Goal: Information Seeking & Learning: Learn about a topic

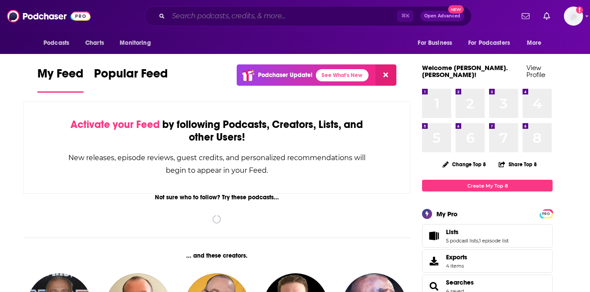
click at [217, 17] on input "Search podcasts, credits, & more..." at bounding box center [282, 16] width 229 height 14
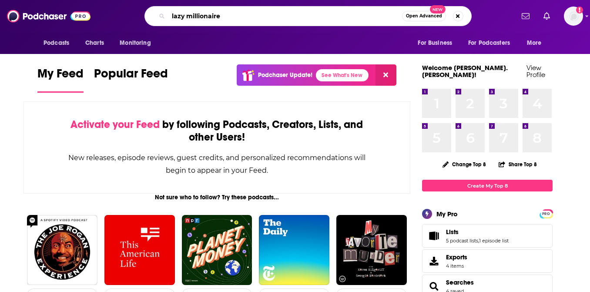
type input "lazy millionaire"
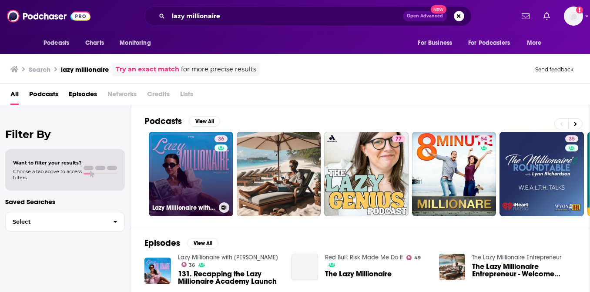
click at [169, 179] on link "36 Lazy Millionaire with [PERSON_NAME]" at bounding box center [191, 174] width 84 height 84
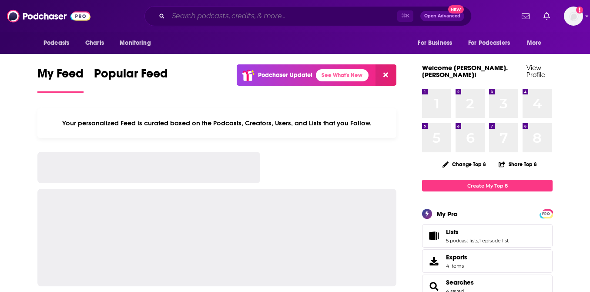
click at [312, 18] on input "Search podcasts, credits, & more..." at bounding box center [282, 16] width 229 height 14
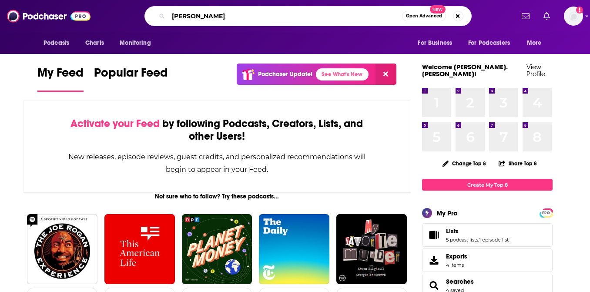
type input "dylan gemelli"
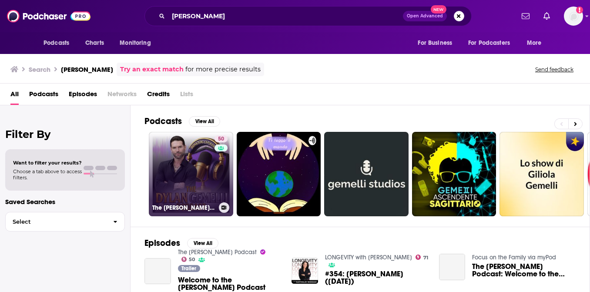
click at [194, 186] on link "50 The Dylan Gemelli Podcast" at bounding box center [191, 174] width 84 height 84
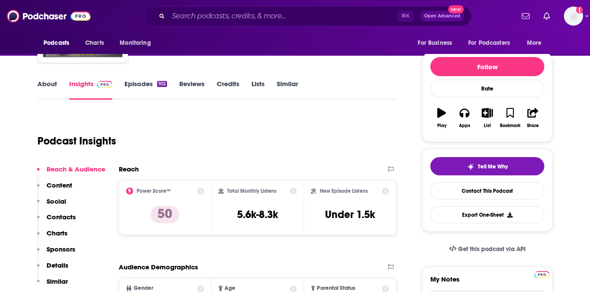
scroll to position [87, 0]
